Goal: Task Accomplishment & Management: Complete application form

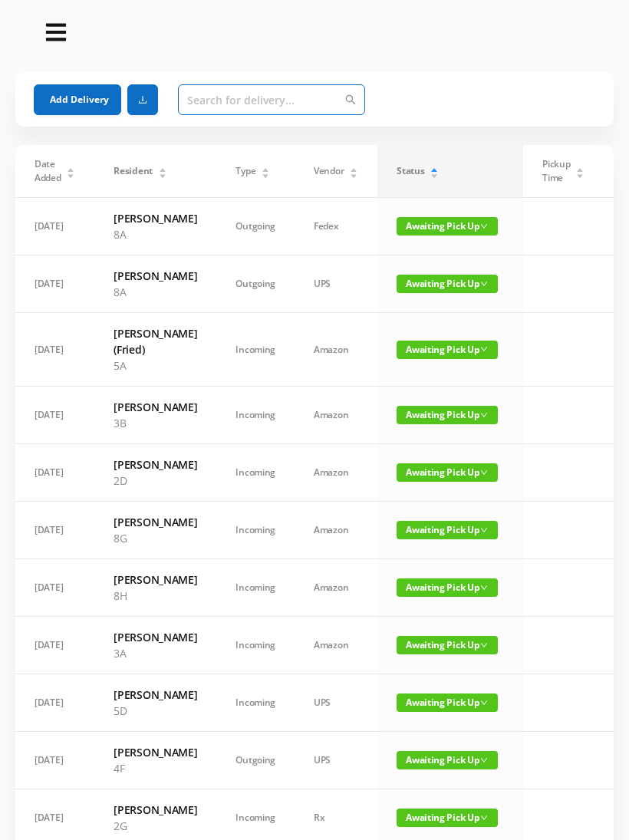
click at [221, 100] on input "text" at bounding box center [271, 99] width 187 height 31
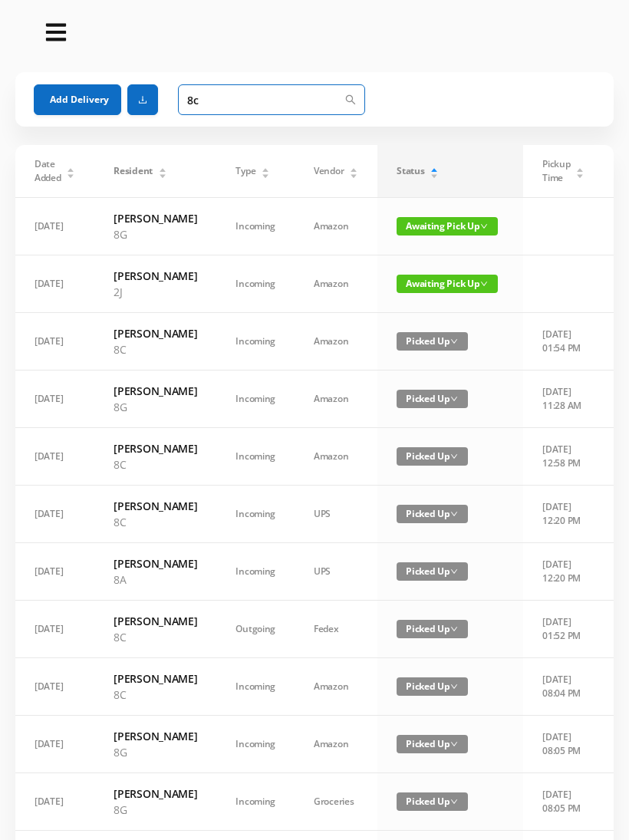
type input "8"
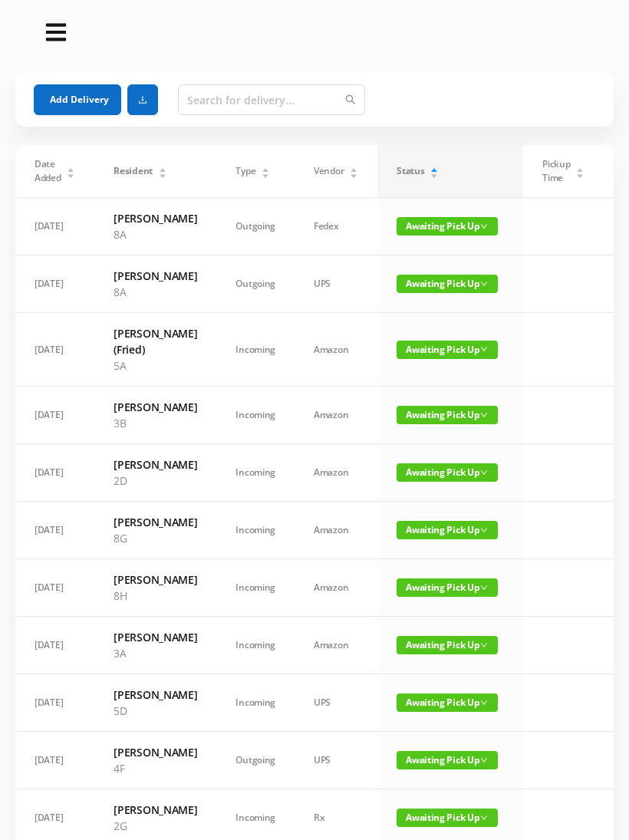
click at [94, 110] on button "Add Delivery" at bounding box center [77, 99] width 87 height 31
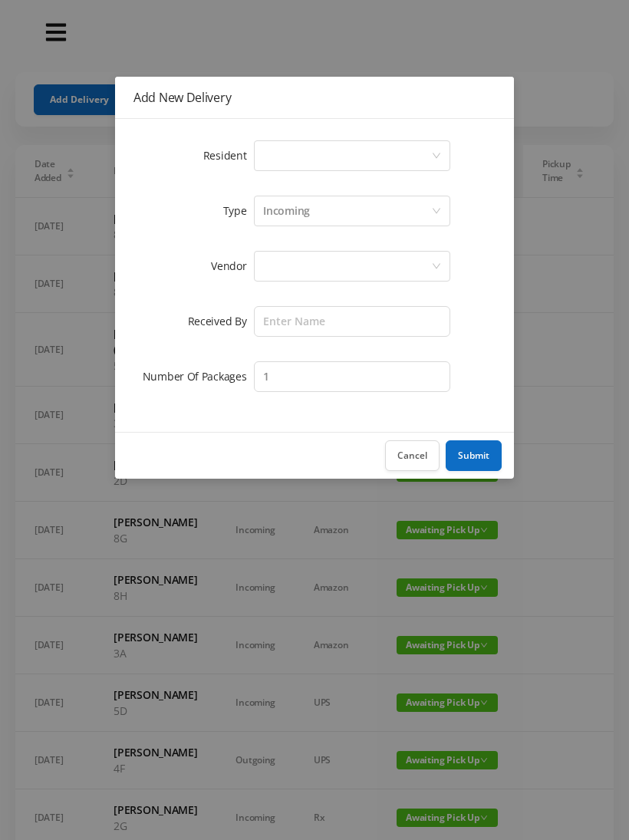
click at [272, 157] on div "Select a person" at bounding box center [347, 155] width 168 height 29
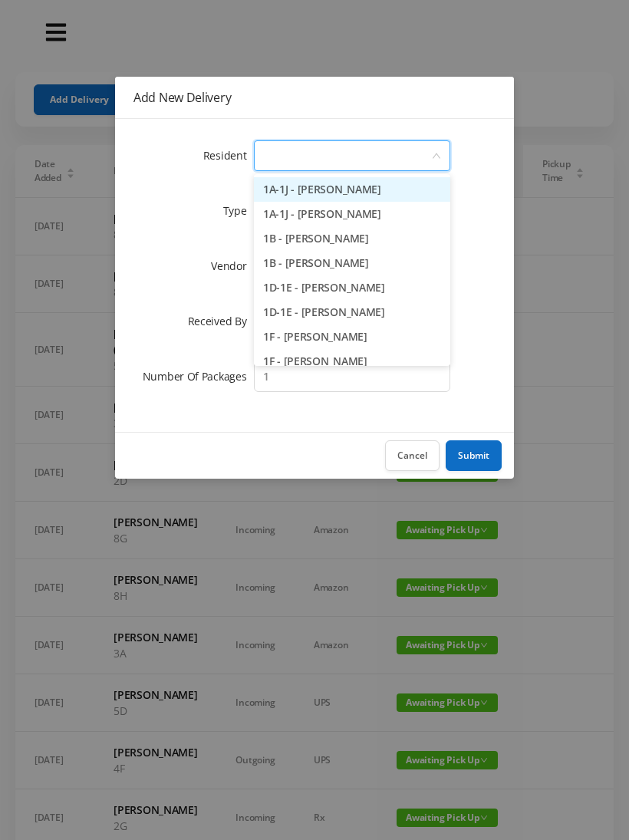
type input "8"
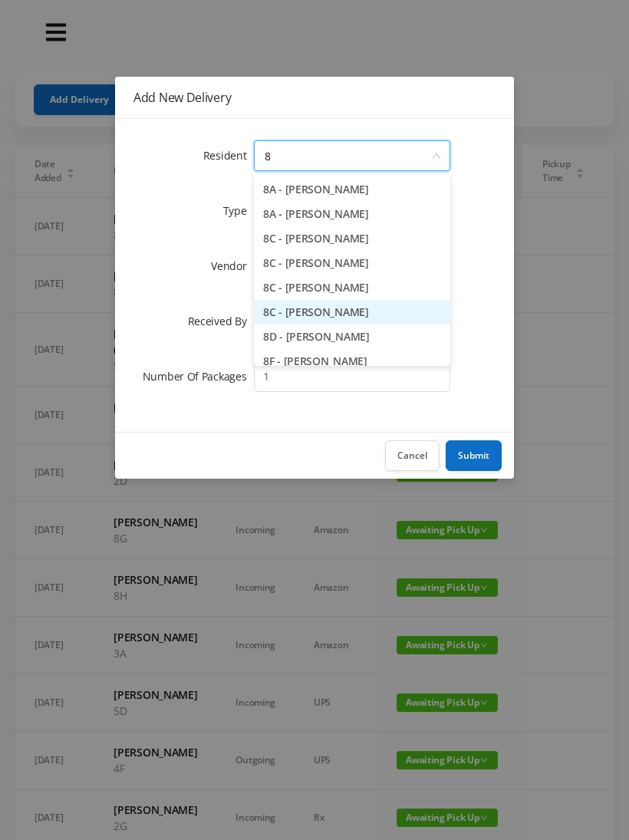
click at [343, 311] on li "8C - [PERSON_NAME]" at bounding box center [352, 312] width 196 height 25
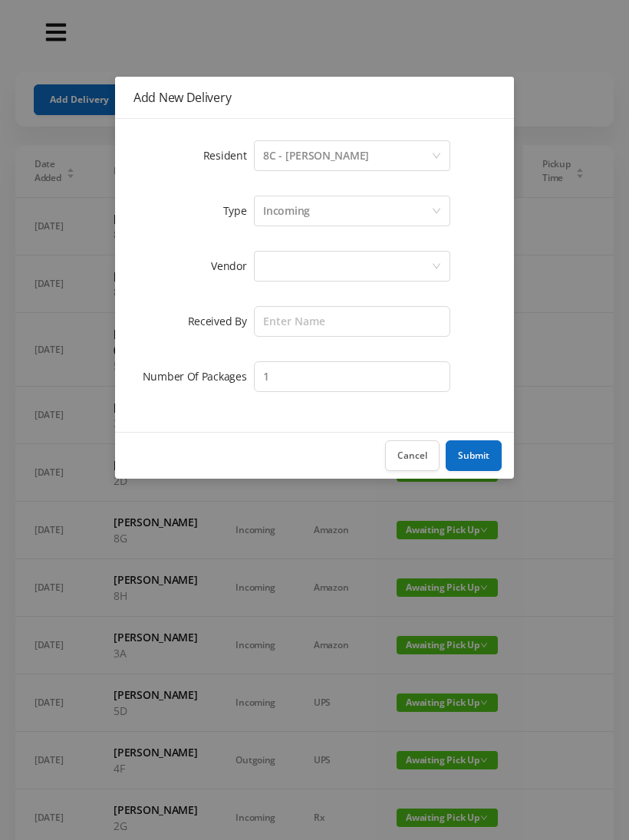
click at [280, 260] on div at bounding box center [347, 265] width 168 height 29
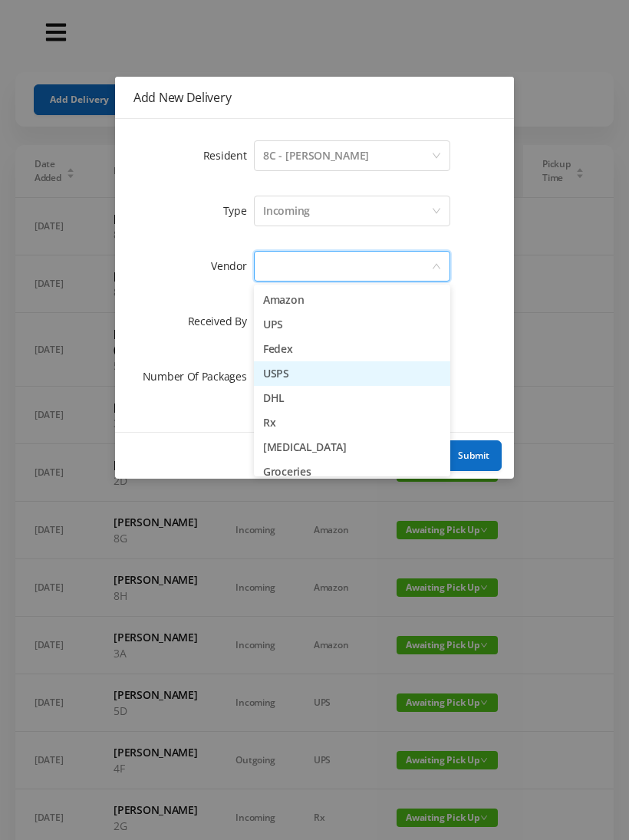
click at [311, 379] on li "USPS" at bounding box center [352, 373] width 196 height 25
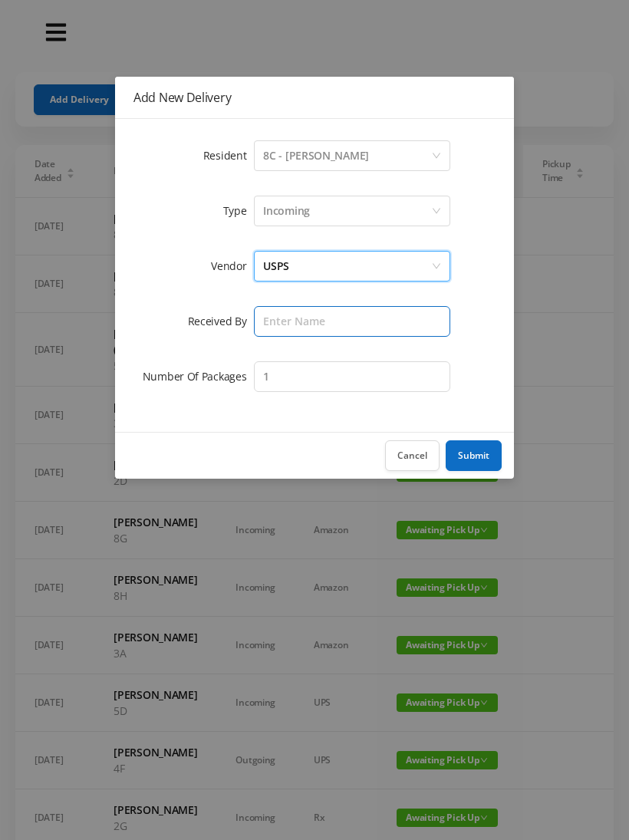
click at [291, 317] on input "text" at bounding box center [352, 321] width 196 height 31
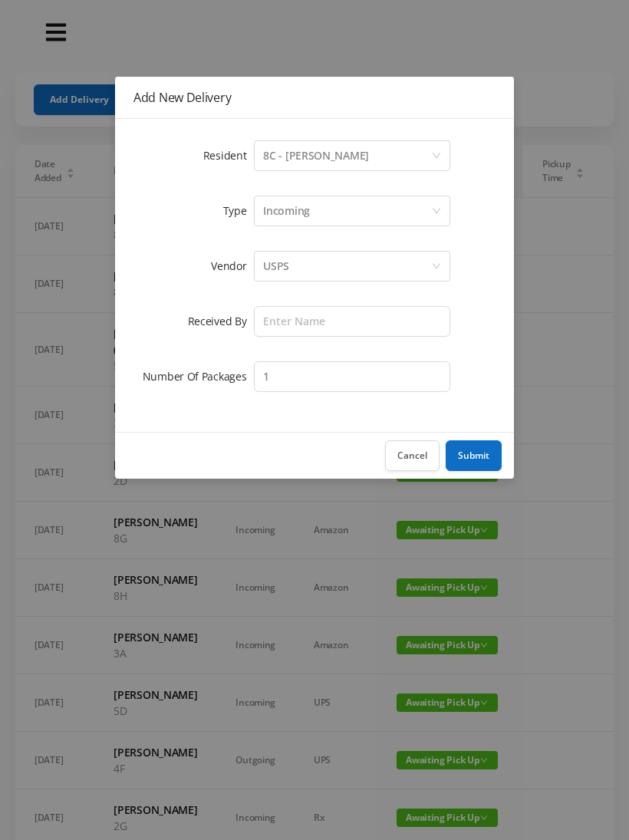
click at [314, 206] on div "Incoming" at bounding box center [347, 210] width 168 height 29
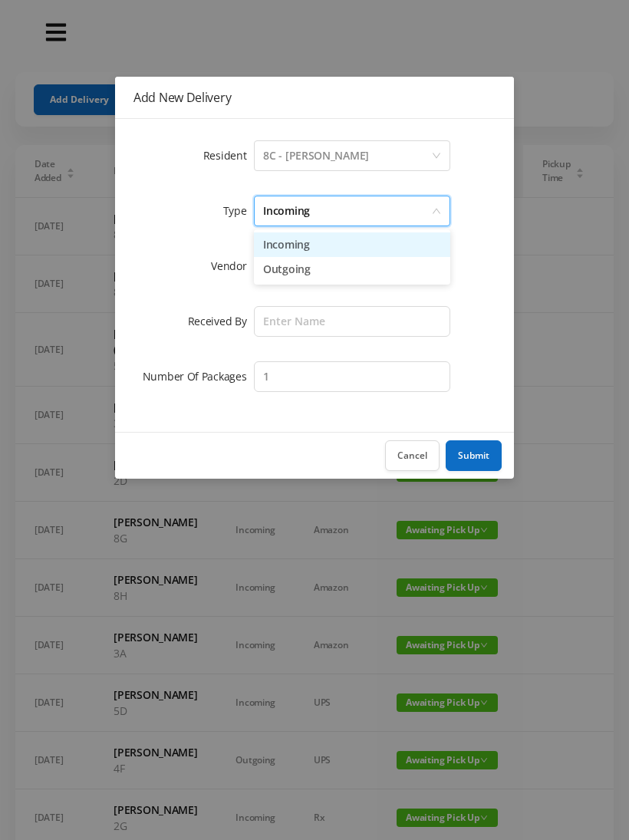
click at [308, 278] on li "Outgoing" at bounding box center [352, 269] width 196 height 25
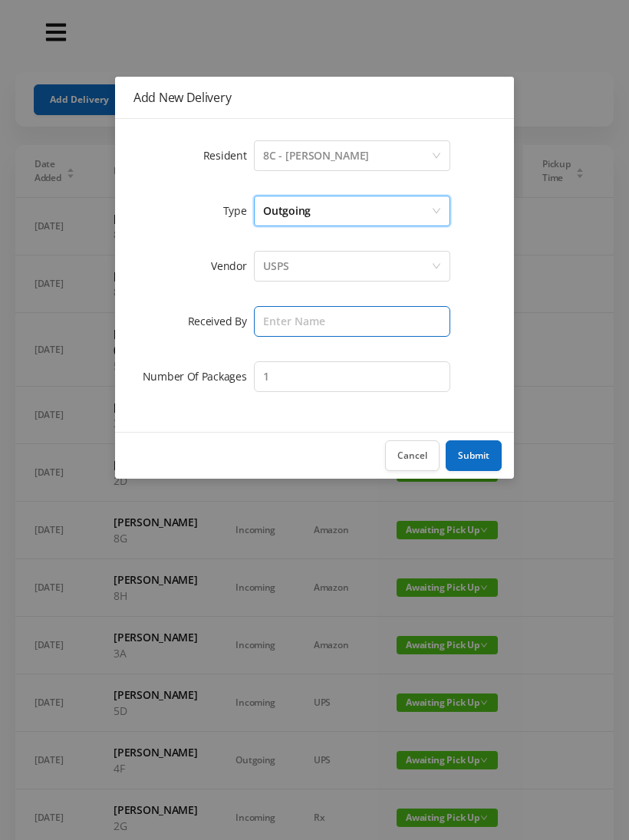
click at [288, 324] on input "text" at bounding box center [352, 321] width 196 height 31
type input "[PERSON_NAME]"
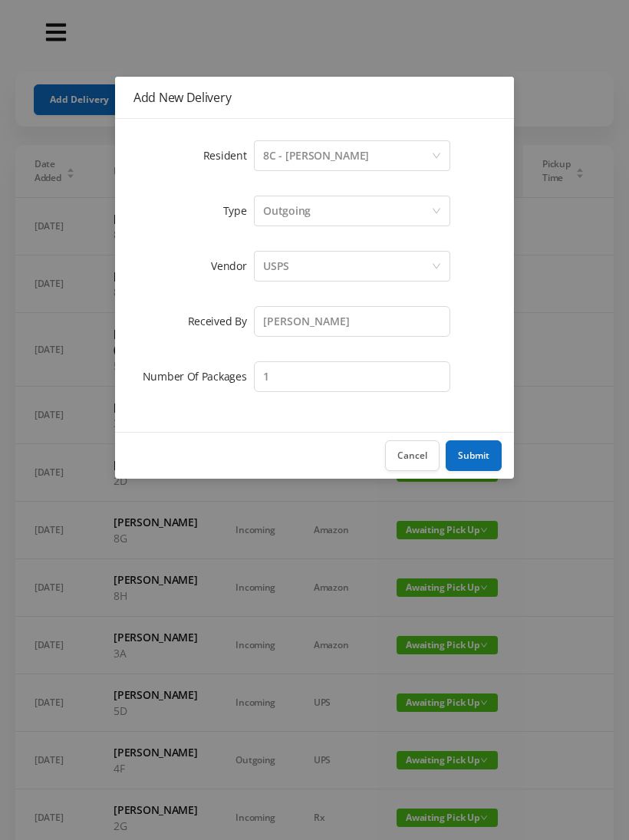
click at [486, 460] on button "Submit" at bounding box center [473, 455] width 56 height 31
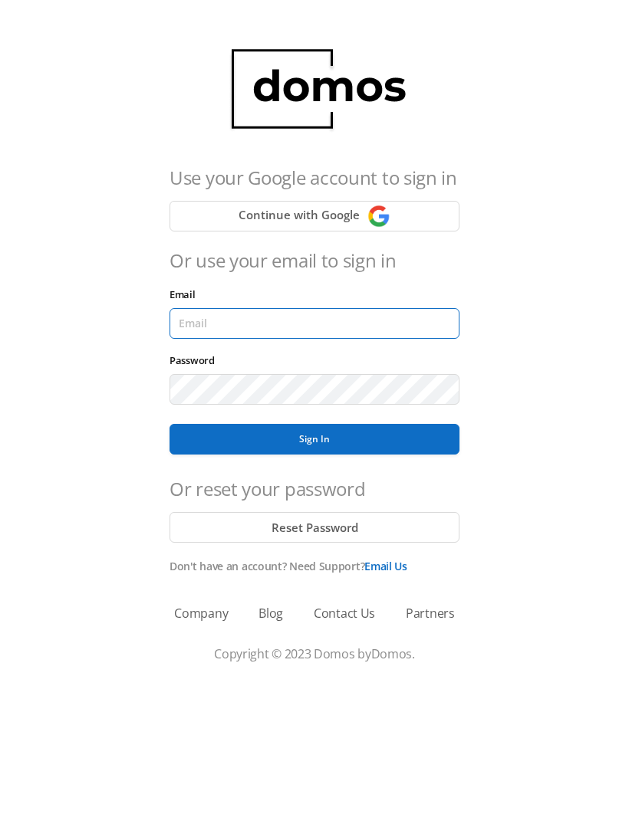
type input "lobby130eightavenue@gmail.com"
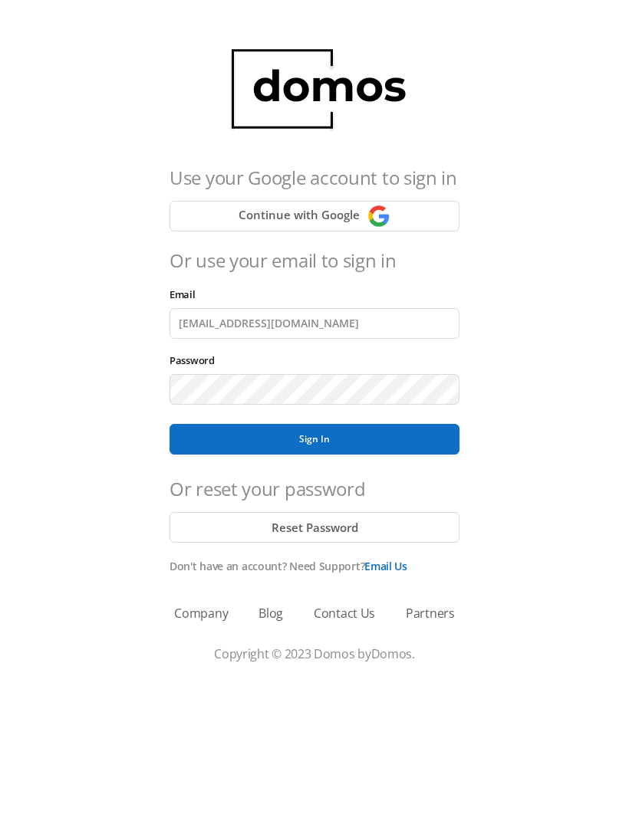
click at [314, 439] on button "Sign In" at bounding box center [314, 439] width 290 height 31
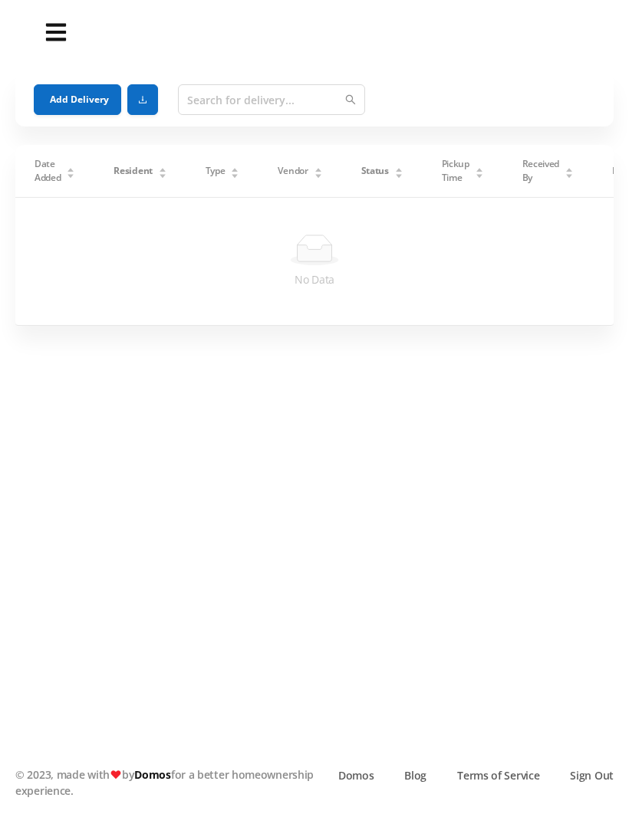
click at [77, 104] on button "Add Delivery" at bounding box center [77, 99] width 87 height 31
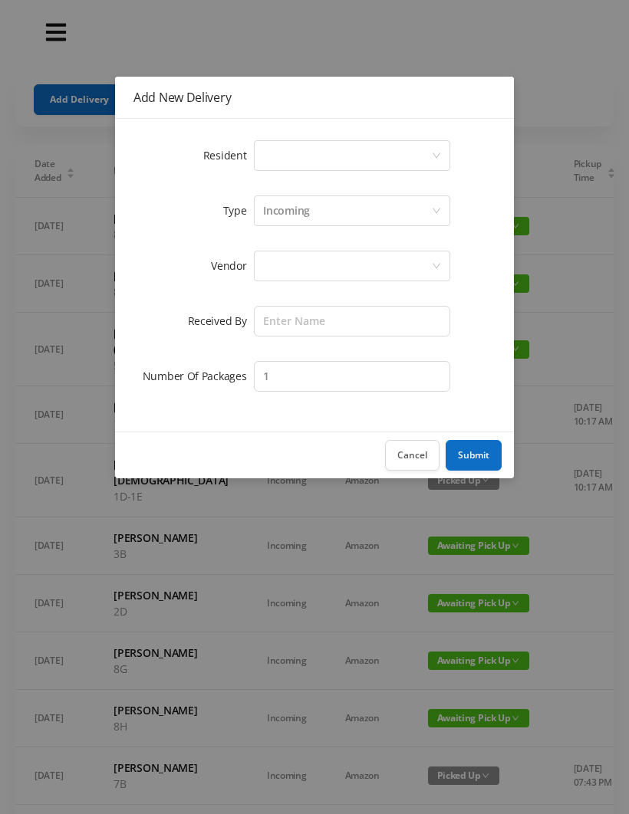
click at [291, 155] on div "Select a person" at bounding box center [347, 155] width 168 height 29
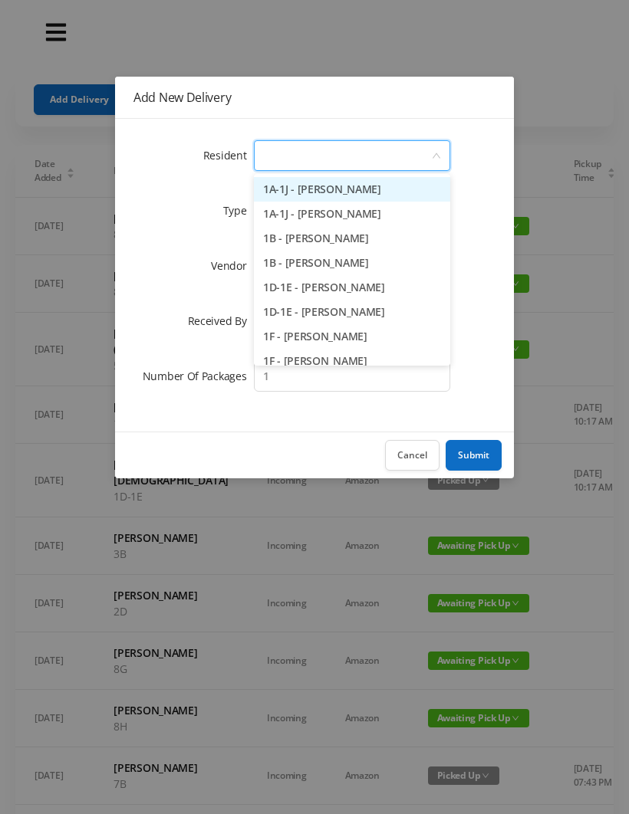
type input "1"
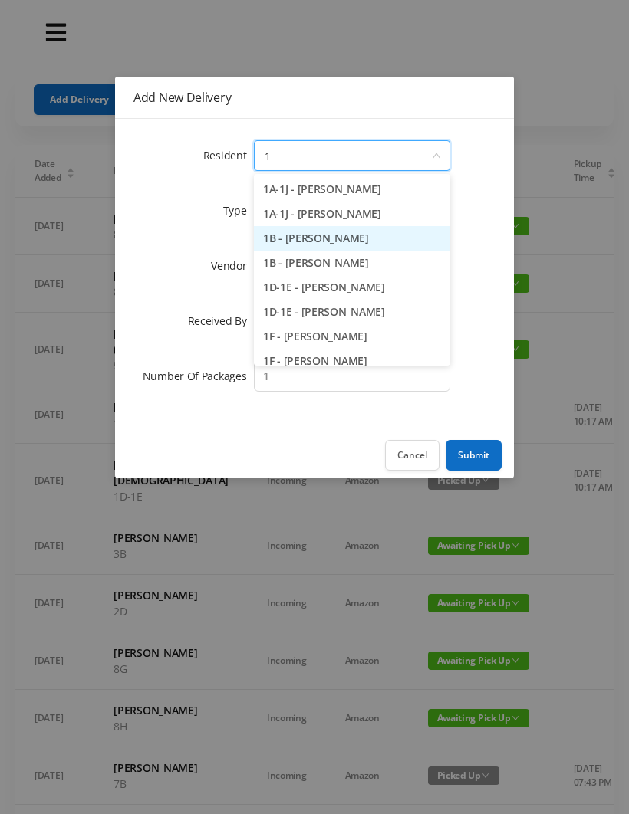
click at [330, 241] on li "1B - [PERSON_NAME]" at bounding box center [352, 238] width 196 height 25
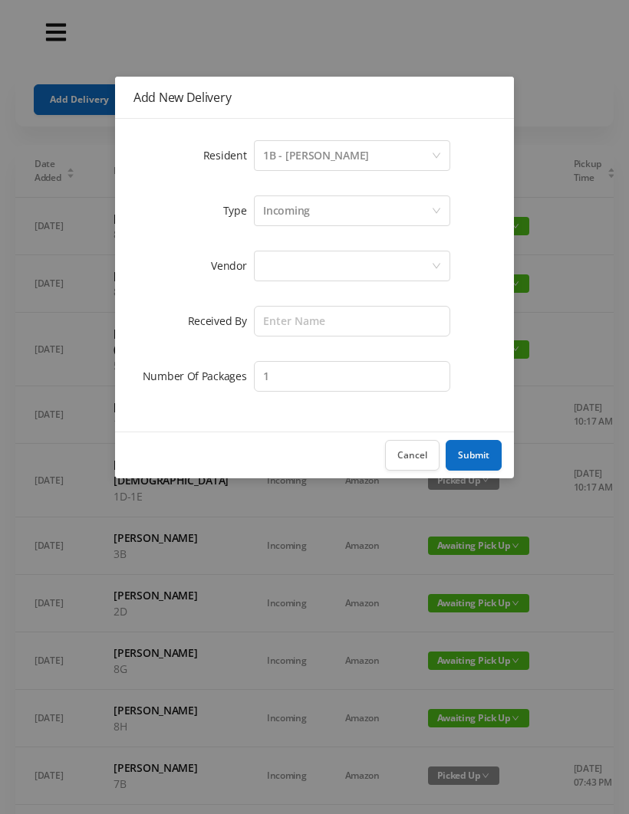
click at [286, 275] on div at bounding box center [347, 265] width 168 height 29
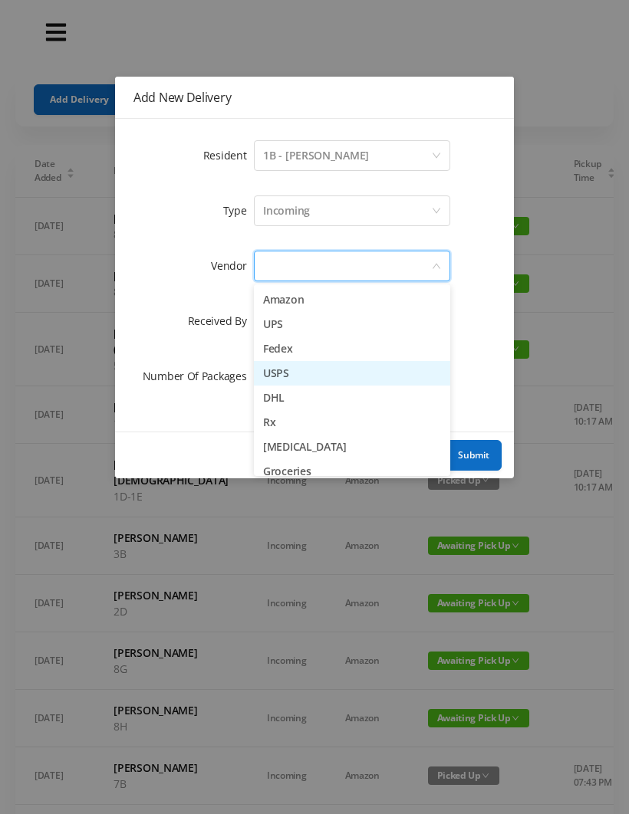
click at [304, 362] on li "USPS" at bounding box center [352, 373] width 196 height 25
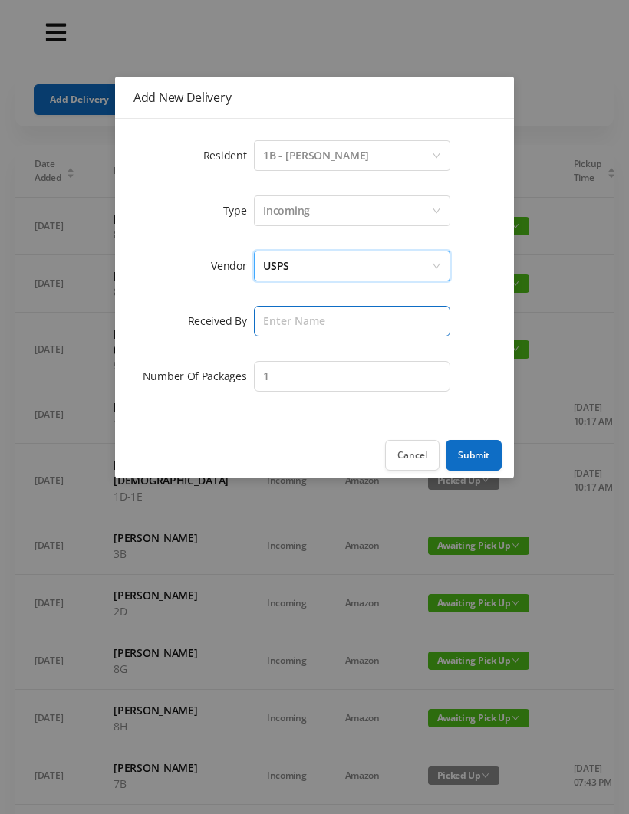
click at [291, 327] on input "text" at bounding box center [352, 321] width 196 height 31
type input "[PERSON_NAME]"
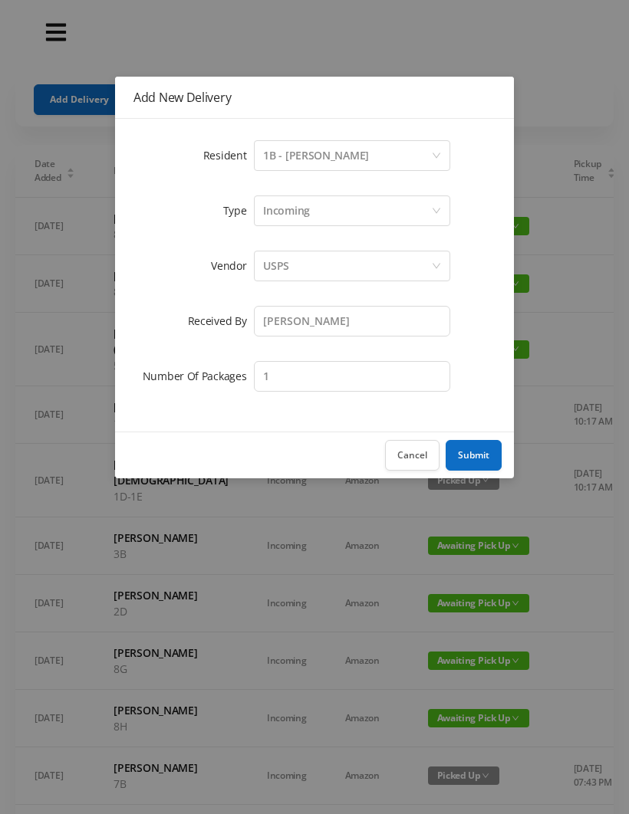
click at [309, 267] on div "USPS" at bounding box center [347, 265] width 168 height 29
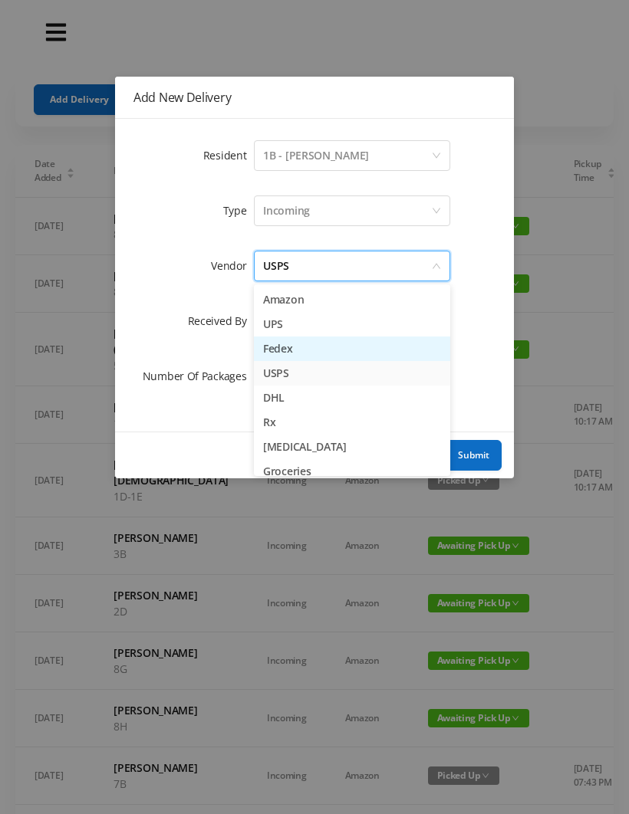
click at [305, 351] on li "Fedex" at bounding box center [352, 349] width 196 height 25
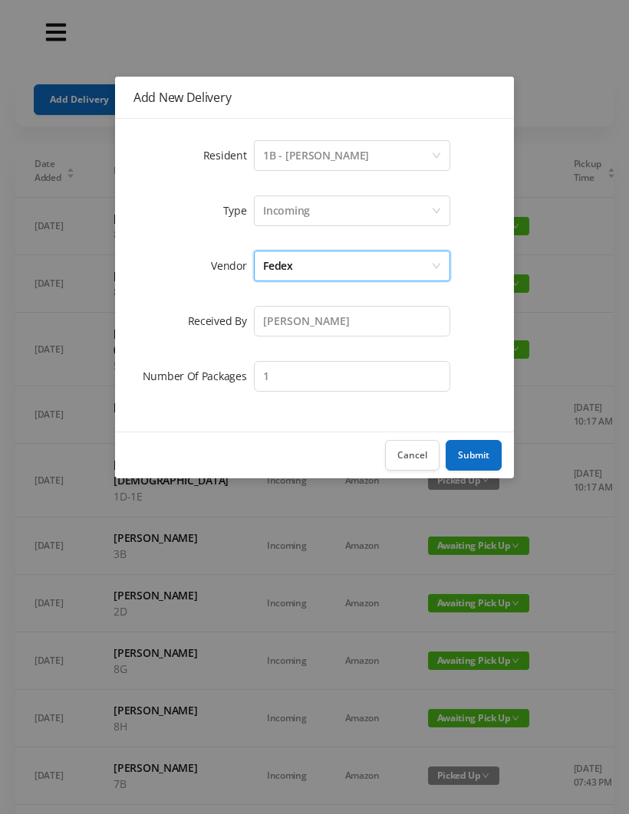
click at [307, 213] on div "Incoming" at bounding box center [286, 210] width 47 height 29
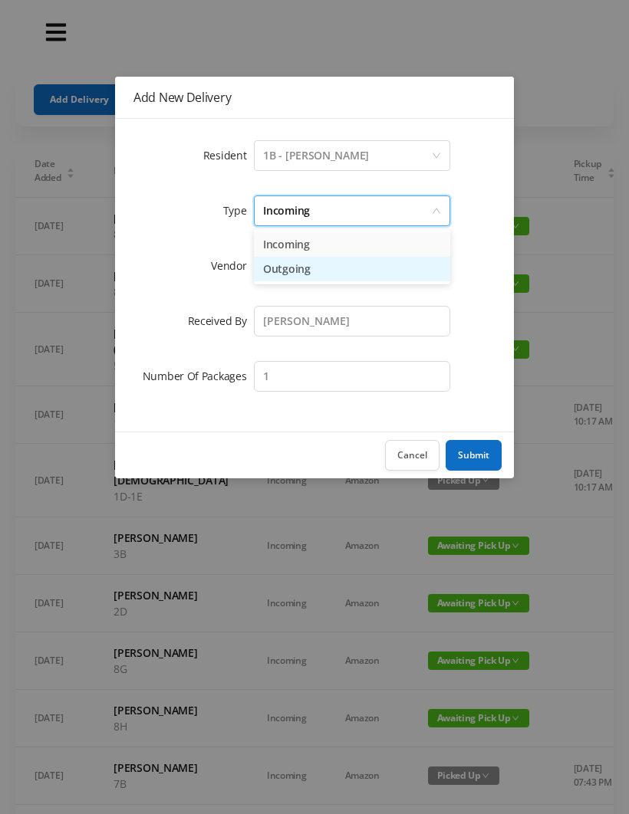
click at [316, 273] on li "Outgoing" at bounding box center [352, 269] width 196 height 25
click at [479, 455] on button "Submit" at bounding box center [473, 455] width 56 height 31
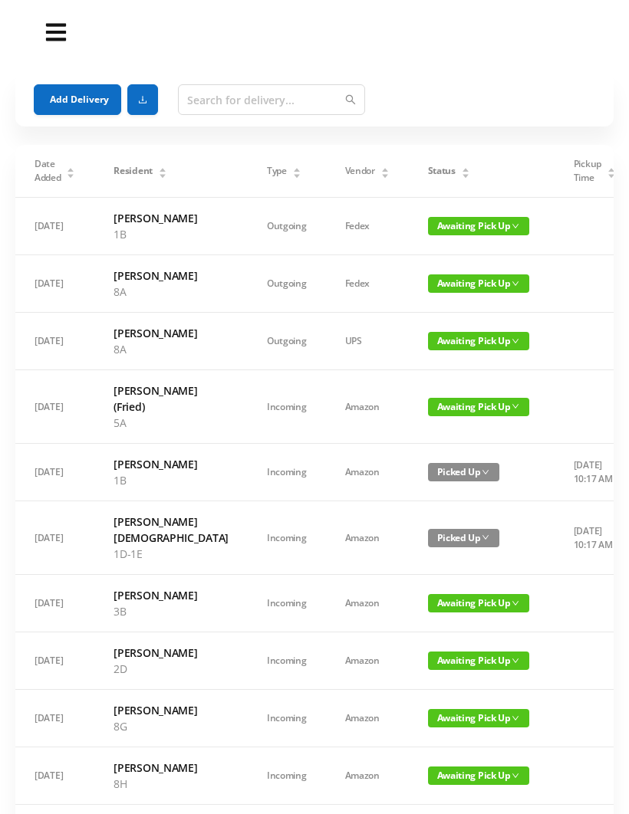
click at [91, 91] on button "Add Delivery" at bounding box center [77, 99] width 87 height 31
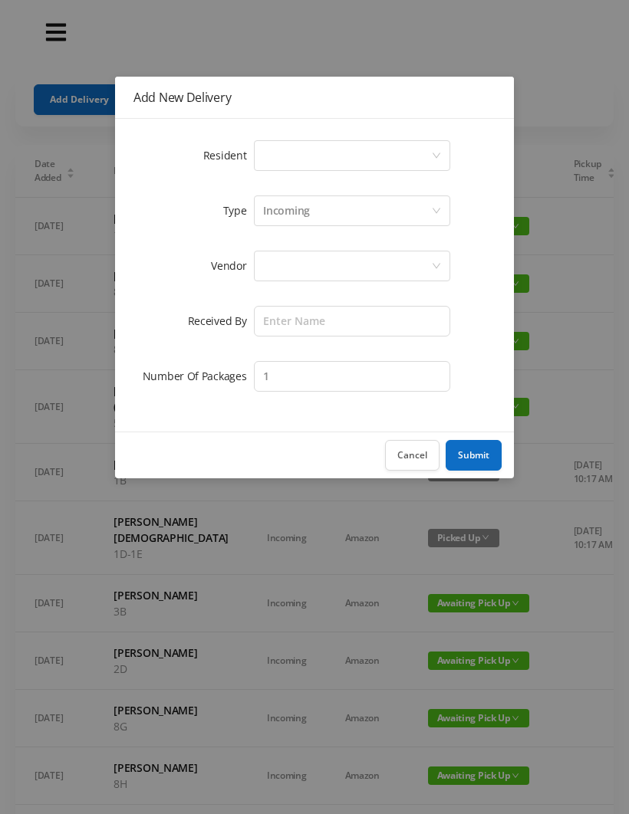
click at [292, 154] on div "Select a person" at bounding box center [347, 155] width 168 height 29
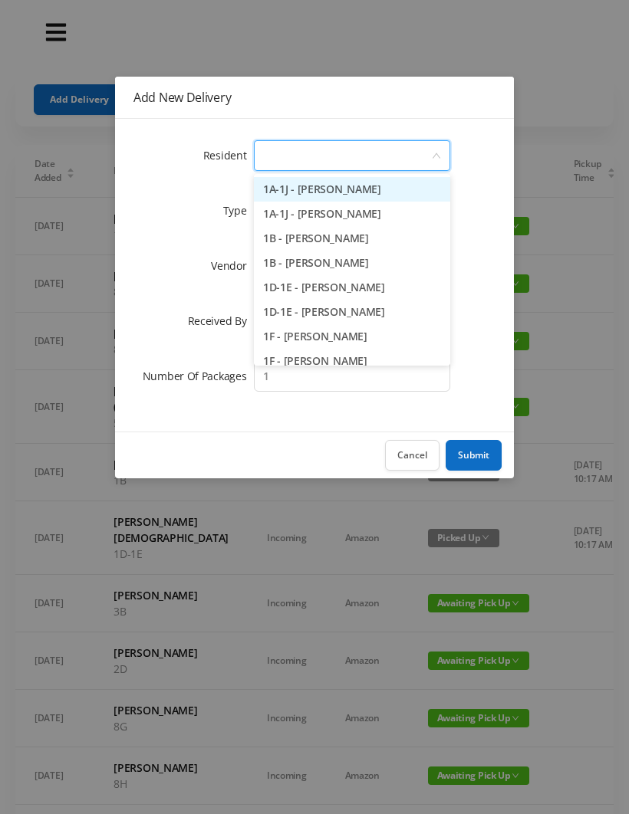
type input "4"
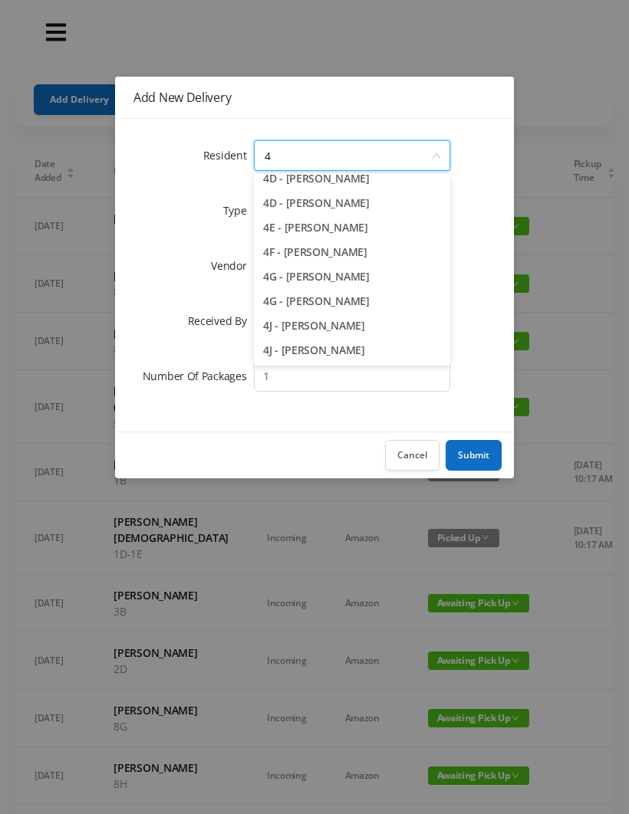
scroll to position [182, 0]
click at [327, 343] on li "4J - [PERSON_NAME]" at bounding box center [352, 350] width 196 height 25
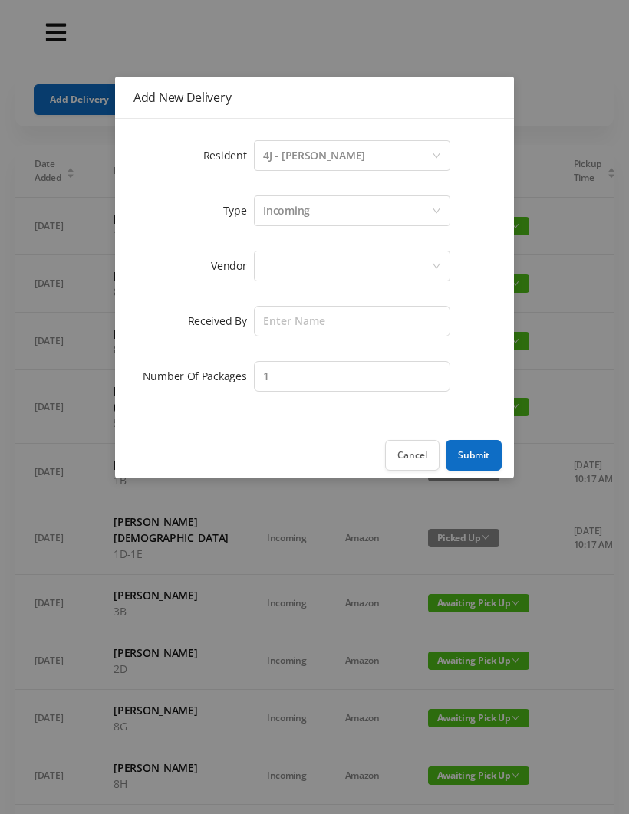
click at [278, 266] on div at bounding box center [347, 265] width 168 height 29
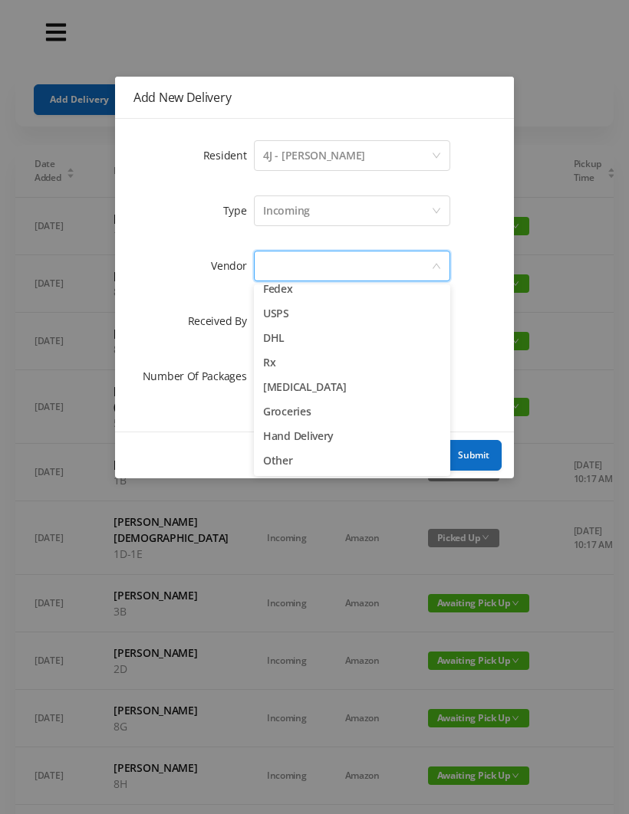
scroll to position [60, 0]
click at [292, 461] on li "Other" at bounding box center [352, 461] width 196 height 25
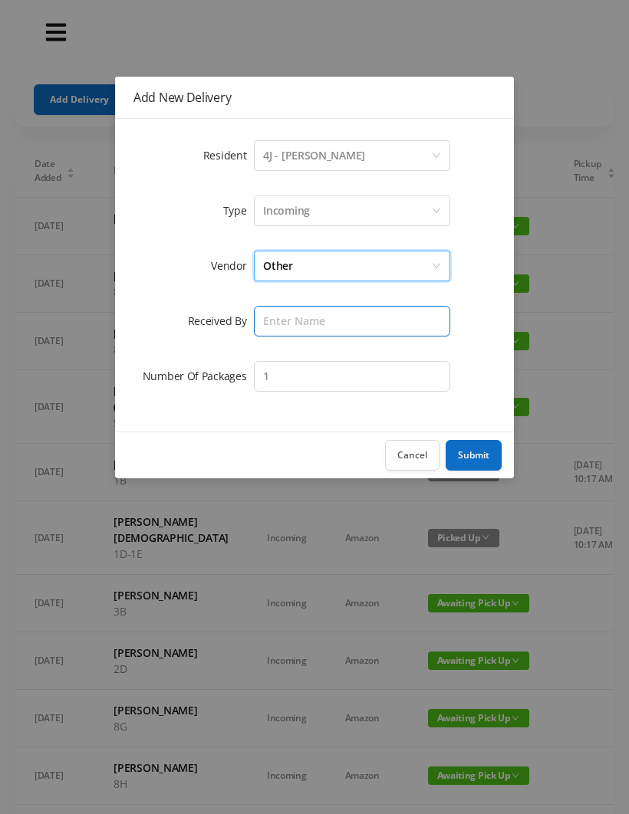
click at [284, 317] on input "text" at bounding box center [352, 321] width 196 height 31
type input "[PERSON_NAME]"
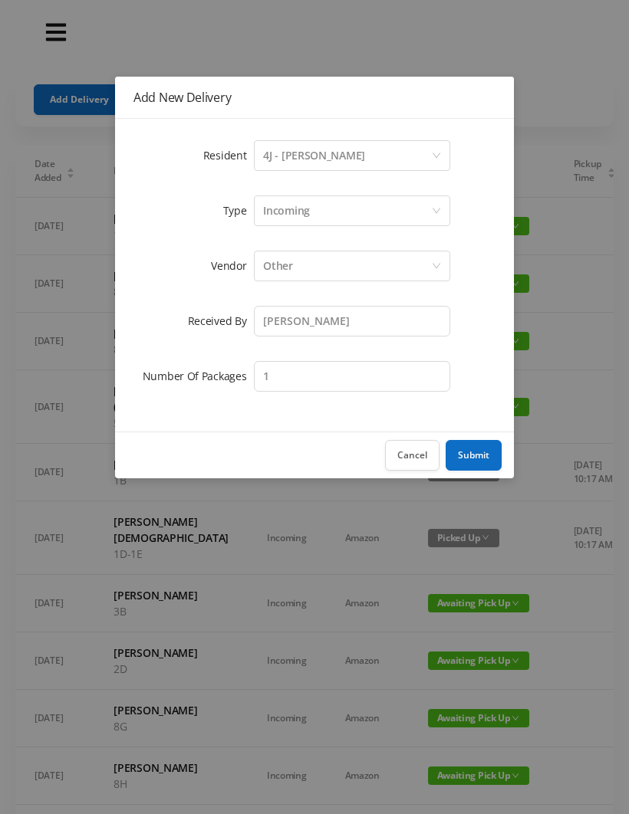
click at [478, 445] on button "Submit" at bounding box center [473, 455] width 56 height 31
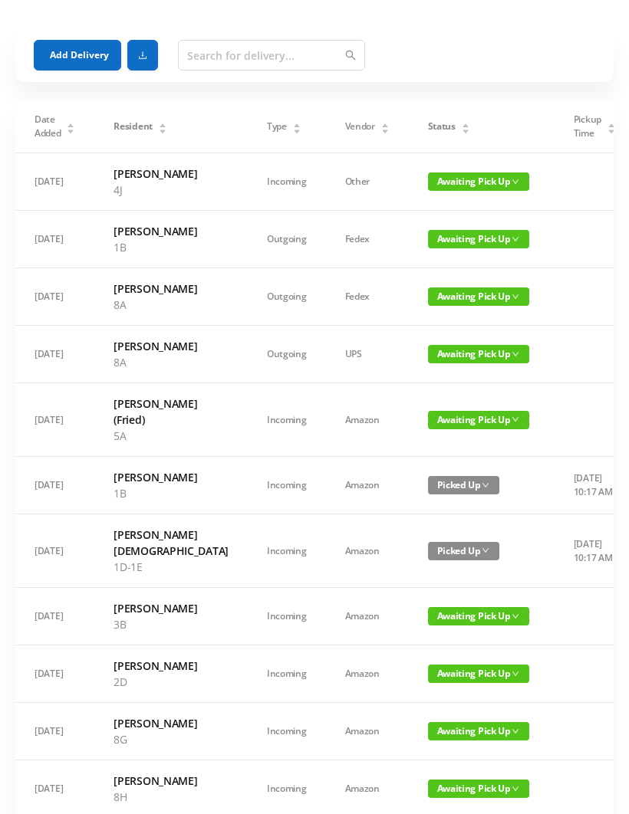
scroll to position [0, 0]
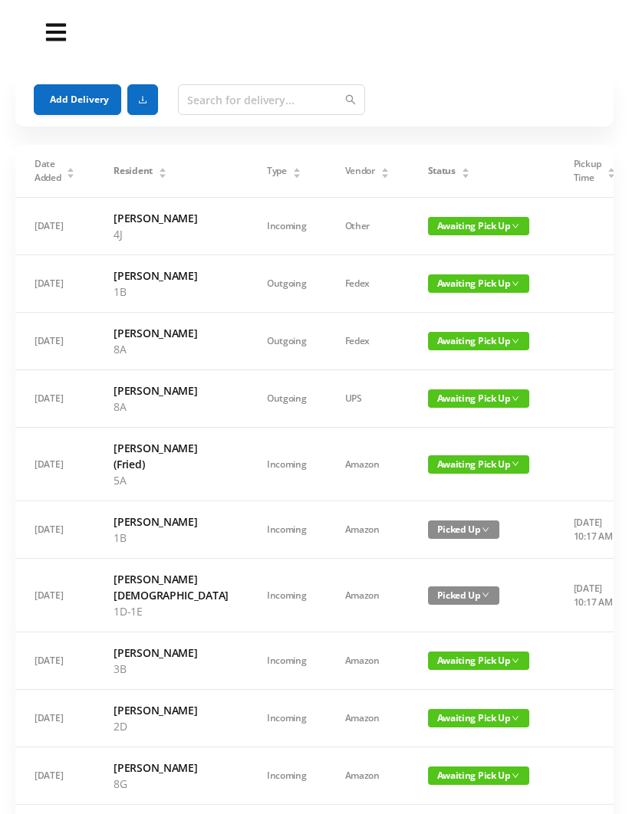
click at [82, 96] on button "Add Delivery" at bounding box center [77, 99] width 87 height 31
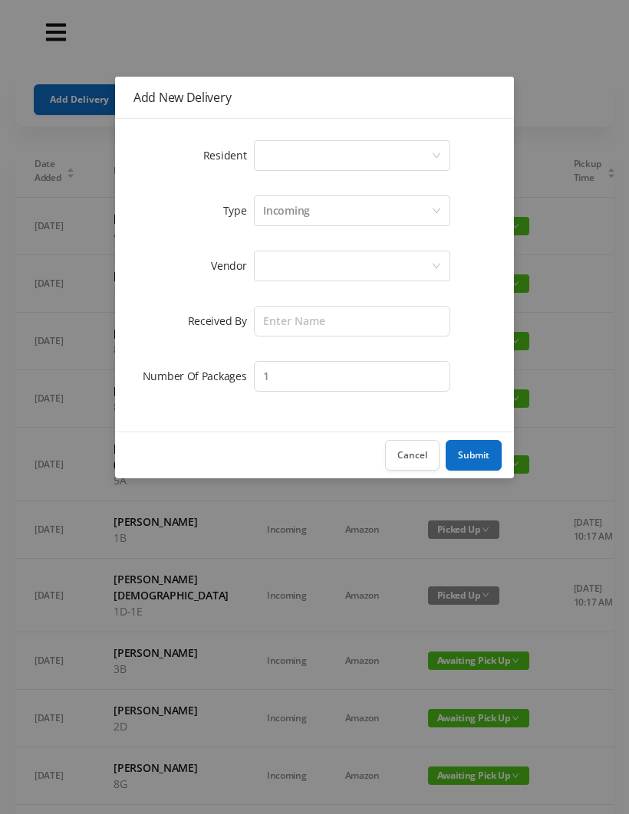
click at [271, 154] on div "Select a person" at bounding box center [347, 155] width 168 height 29
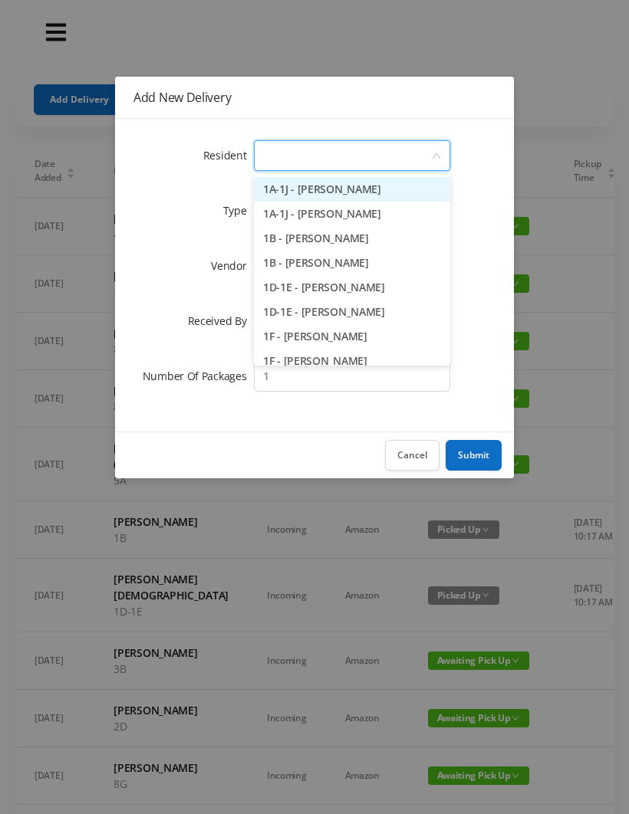
type input "4"
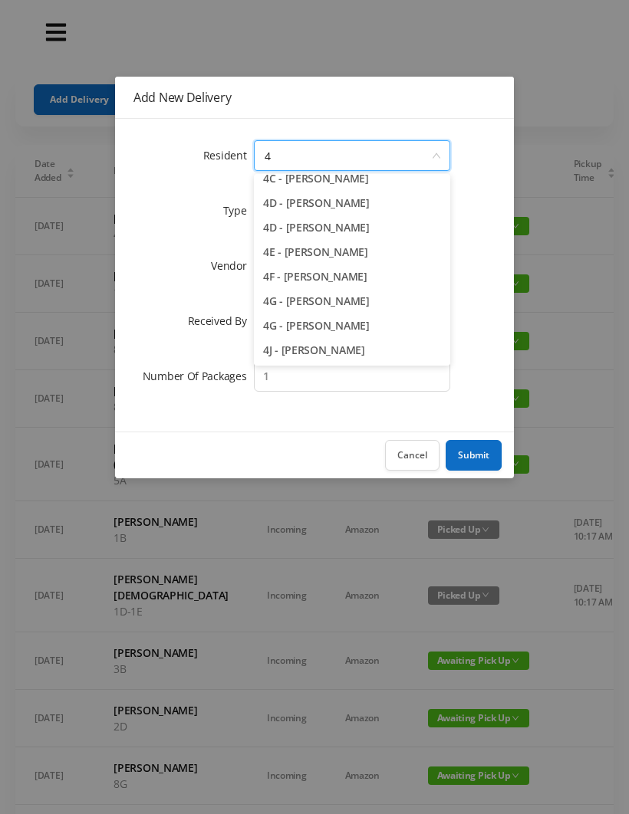
scroll to position [147, 0]
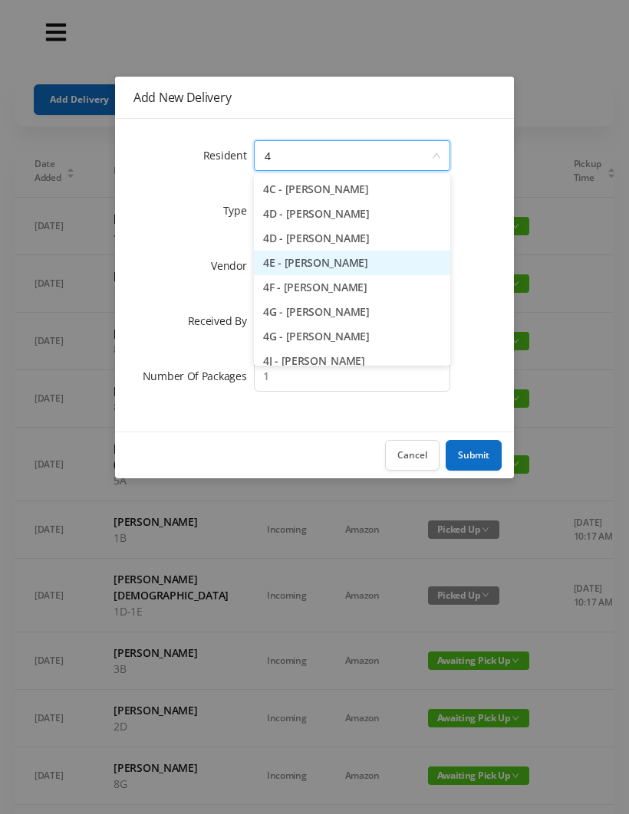
click at [326, 265] on li "4E - [PERSON_NAME]" at bounding box center [352, 263] width 196 height 25
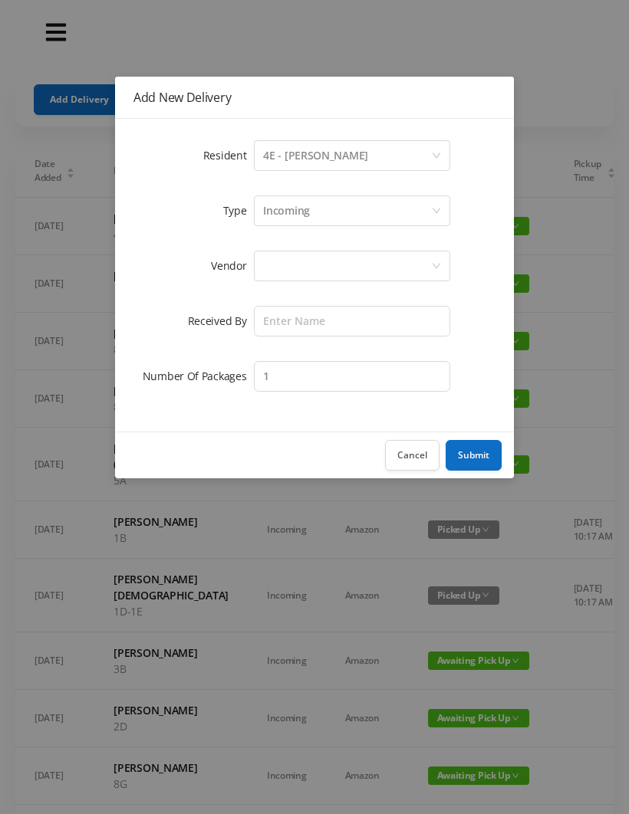
click at [281, 271] on div at bounding box center [347, 265] width 168 height 29
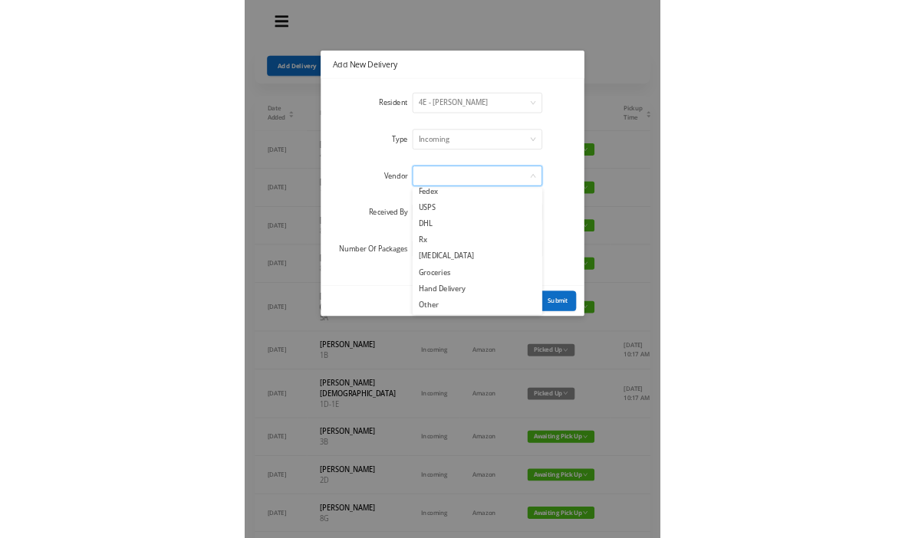
scroll to position [60, 0]
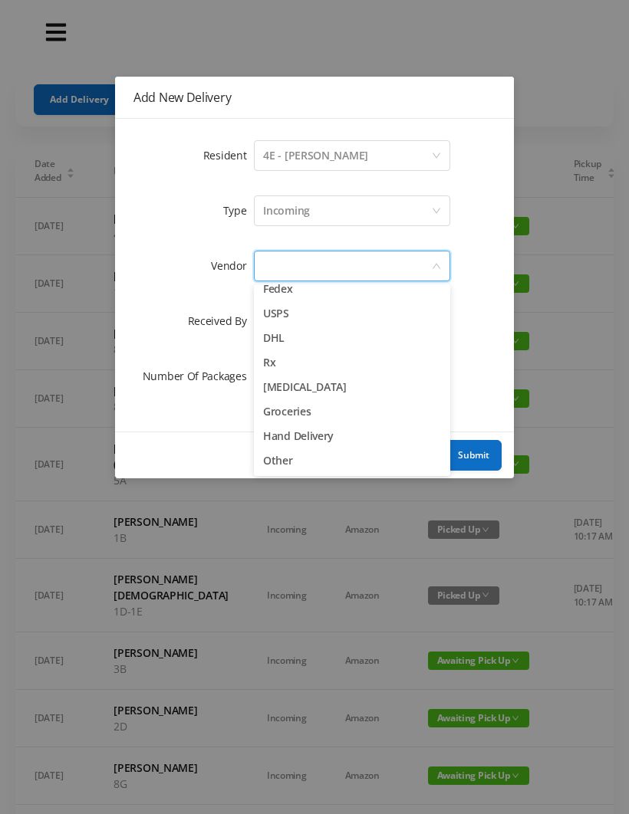
click at [296, 468] on li "Other" at bounding box center [352, 461] width 196 height 25
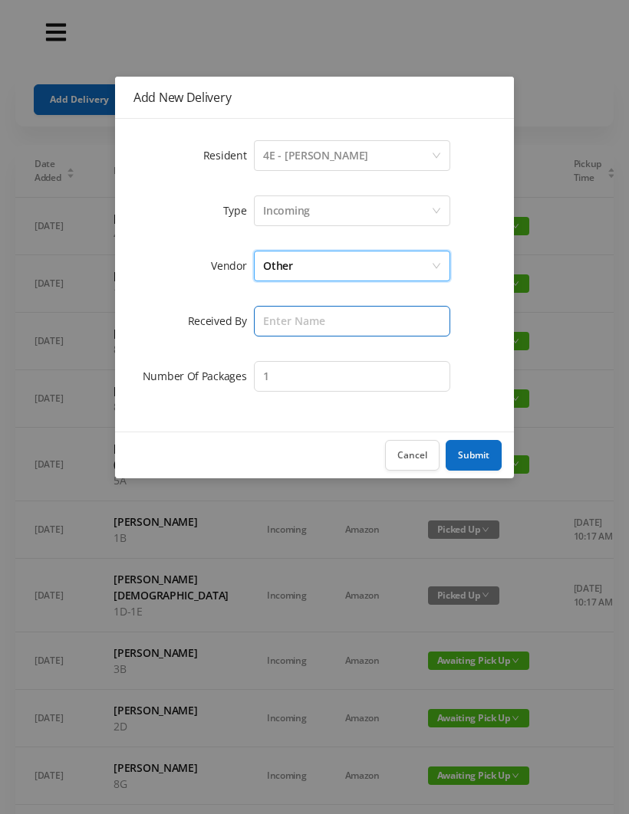
click at [283, 313] on input "text" at bounding box center [352, 321] width 196 height 31
type input "[PERSON_NAME]"
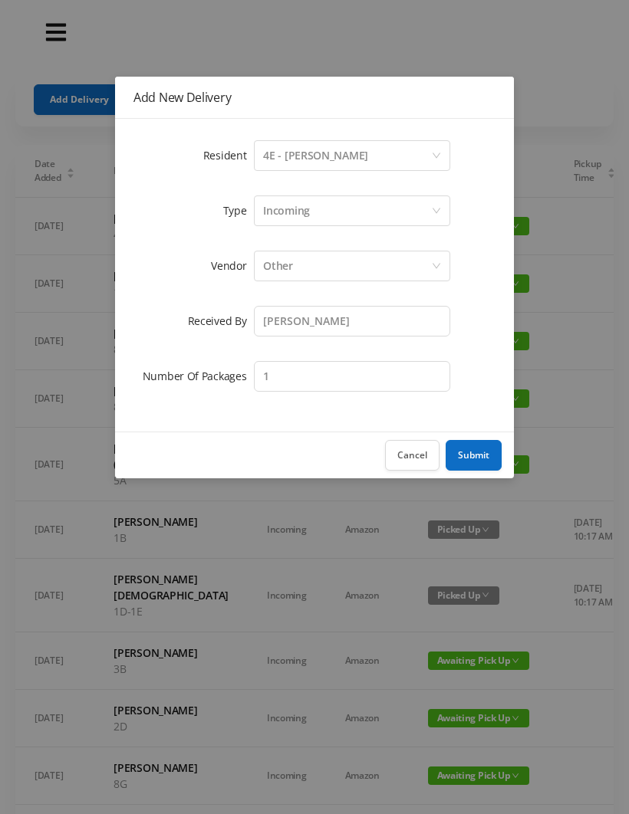
click at [479, 454] on button "Submit" at bounding box center [473, 455] width 56 height 31
